Goal: Task Accomplishment & Management: Manage account settings

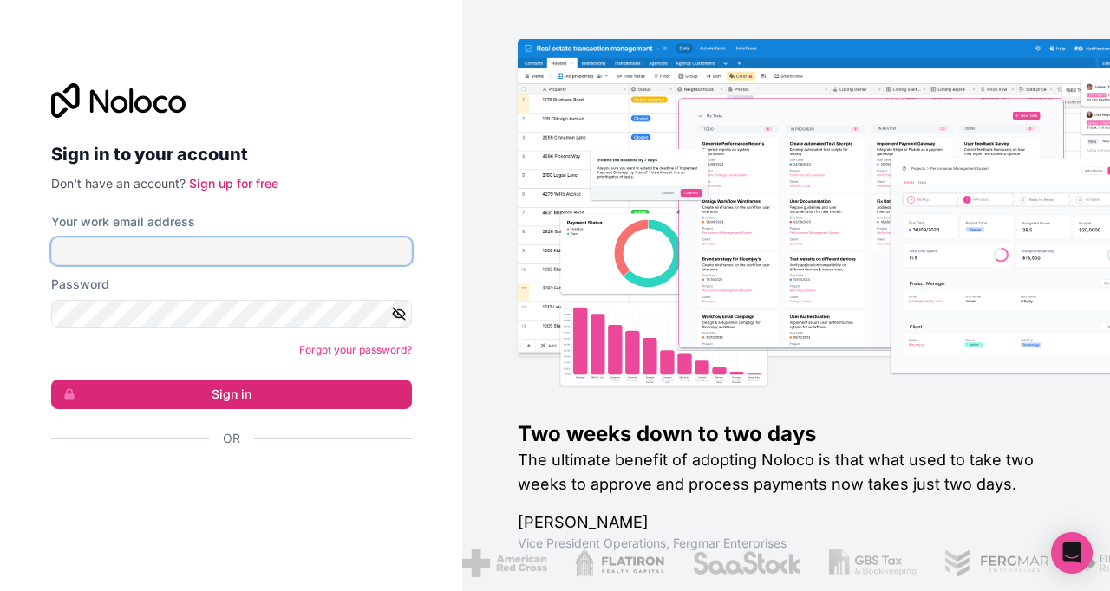
click at [170, 244] on input "Your work email address" at bounding box center [231, 252] width 361 height 28
click at [0, 590] on nordpass-autofill-portal at bounding box center [0, 591] width 0 height 0
type input "**********"
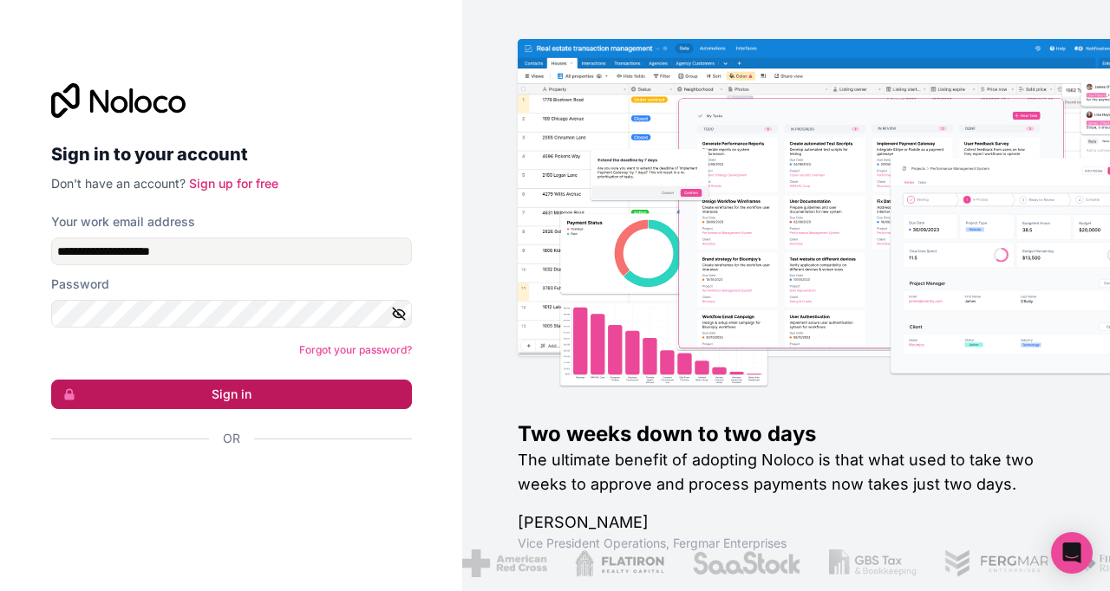
click at [173, 397] on button "Sign in" at bounding box center [231, 394] width 361 height 29
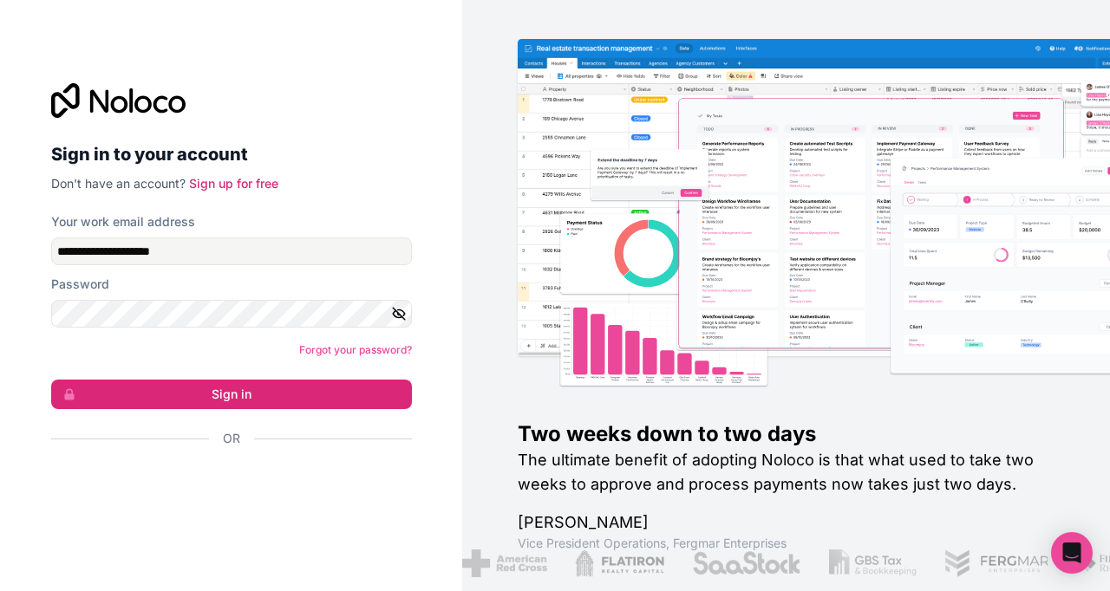
click at [143, 483] on div "Or" at bounding box center [231, 469] width 361 height 78
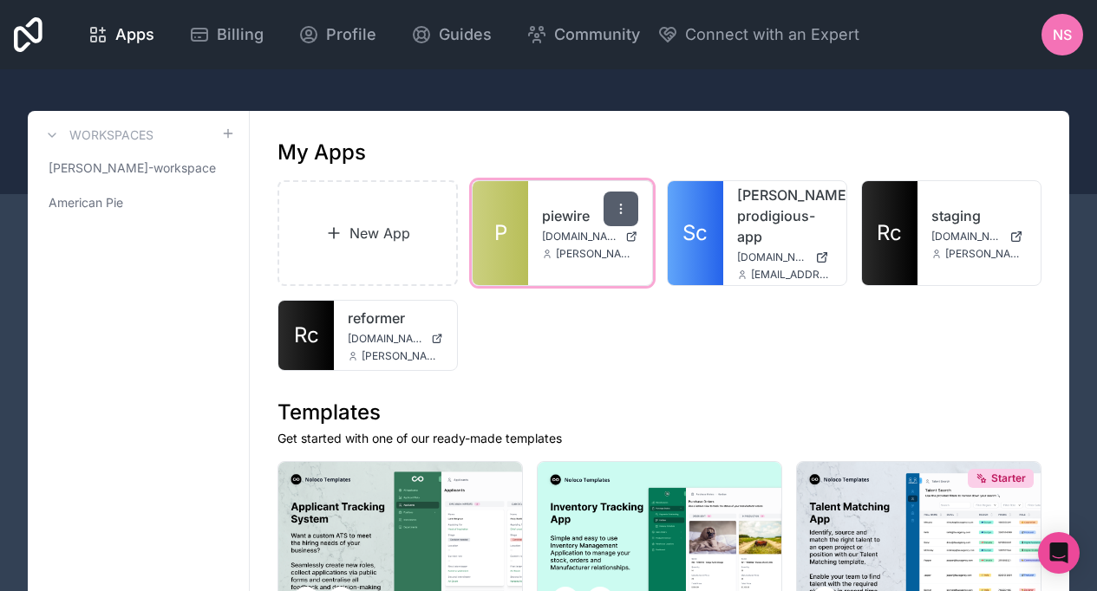
click at [626, 212] on icon at bounding box center [621, 209] width 14 height 14
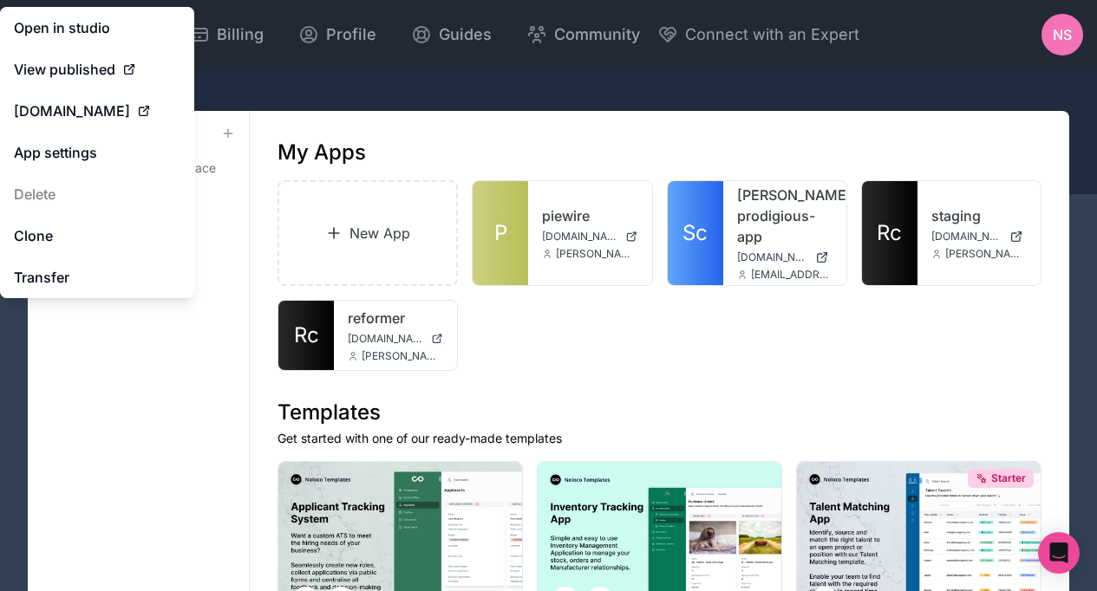
click at [543, 369] on div "Apps Billing Profile Guides Community Connect with an Expert NS Billing Profile…" at bounding box center [548, 295] width 1097 height 591
click at [48, 147] on link "App settings" at bounding box center [97, 153] width 194 height 42
